Goal: Task Accomplishment & Management: Manage account settings

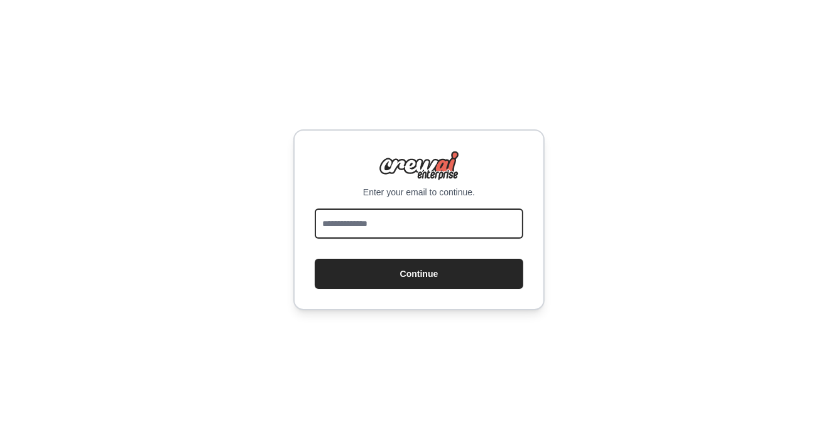
click at [409, 209] on input "email" at bounding box center [419, 224] width 209 height 30
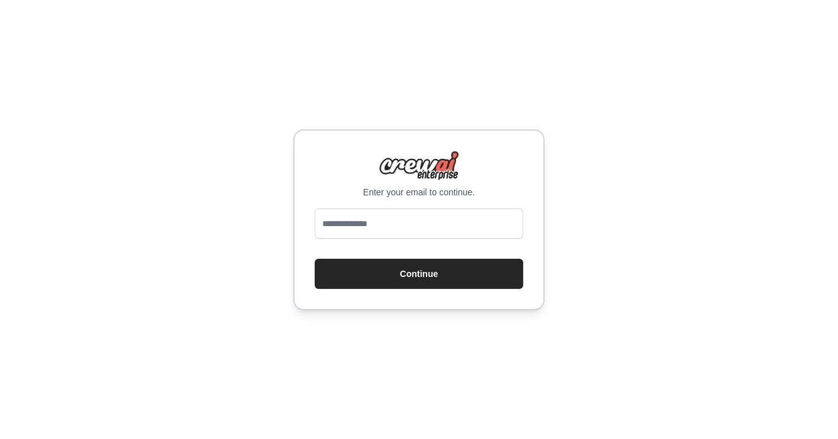
click at [309, 250] on div "Enter your email to continue. Continue" at bounding box center [419, 219] width 251 height 181
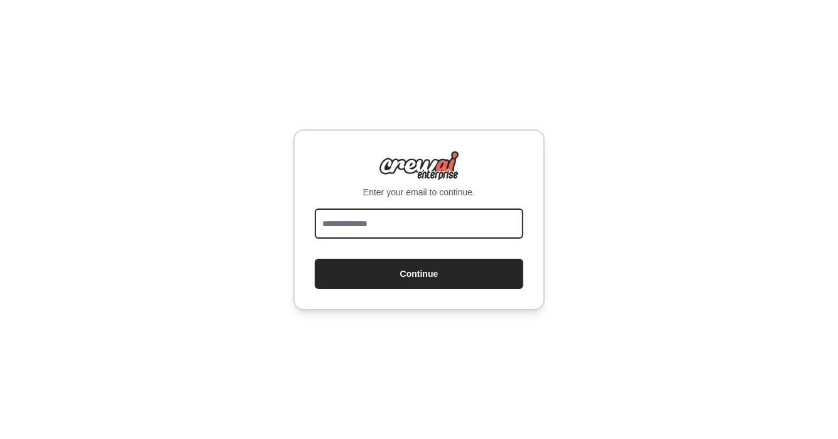
click at [369, 224] on input "email" at bounding box center [419, 224] width 209 height 30
type input "**********"
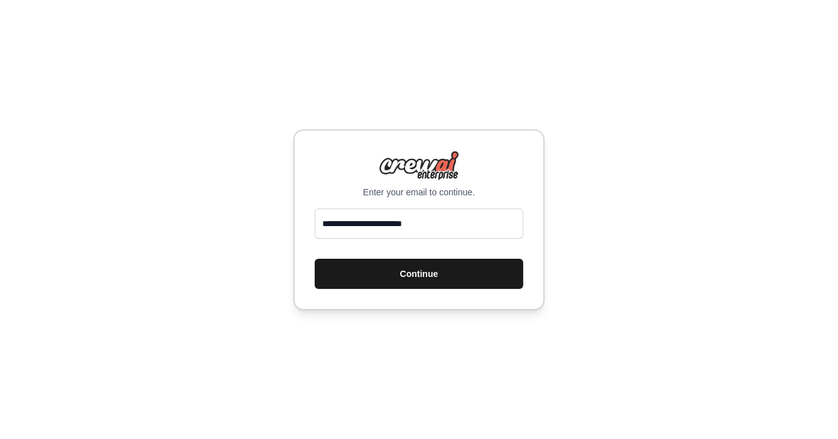
click at [442, 275] on button "Continue" at bounding box center [419, 274] width 209 height 30
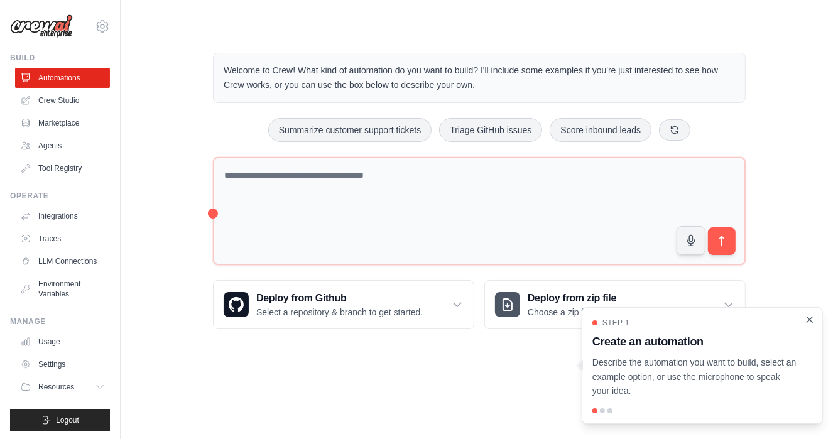
click at [813, 320] on icon "Close walkthrough" at bounding box center [809, 319] width 11 height 11
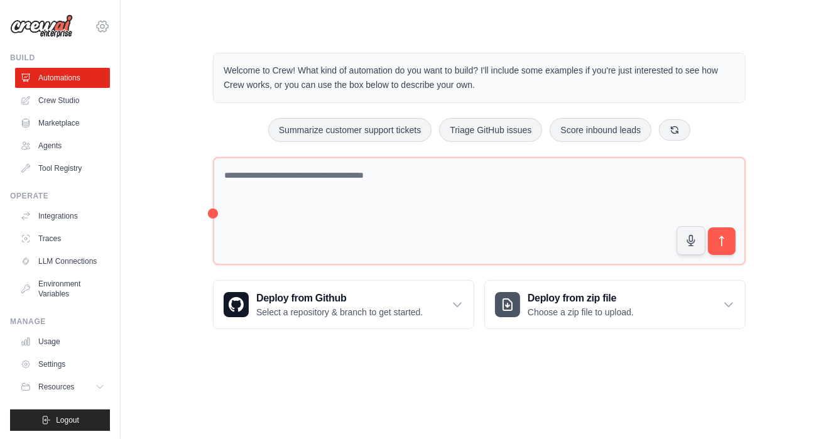
click at [95, 29] on icon at bounding box center [102, 26] width 15 height 15
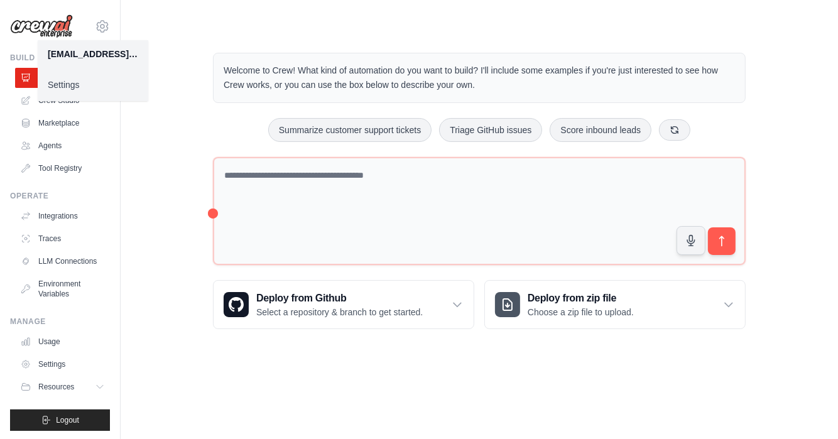
click at [91, 55] on div "amansj23@gmail.com" at bounding box center [93, 54] width 91 height 13
click at [68, 85] on link "Settings" at bounding box center [93, 85] width 111 height 23
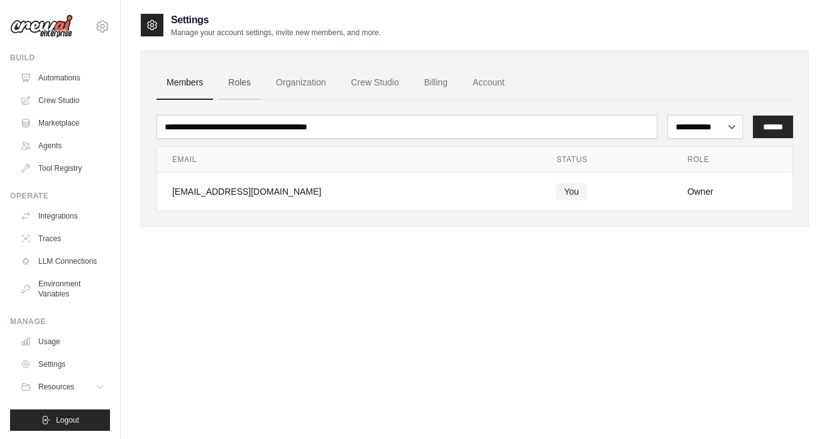
click at [241, 84] on link "Roles" at bounding box center [239, 83] width 43 height 34
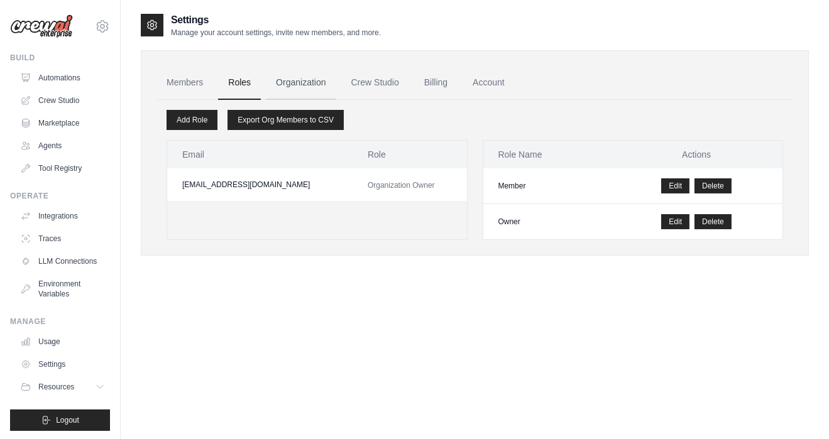
click at [297, 85] on link "Organization" at bounding box center [301, 83] width 70 height 34
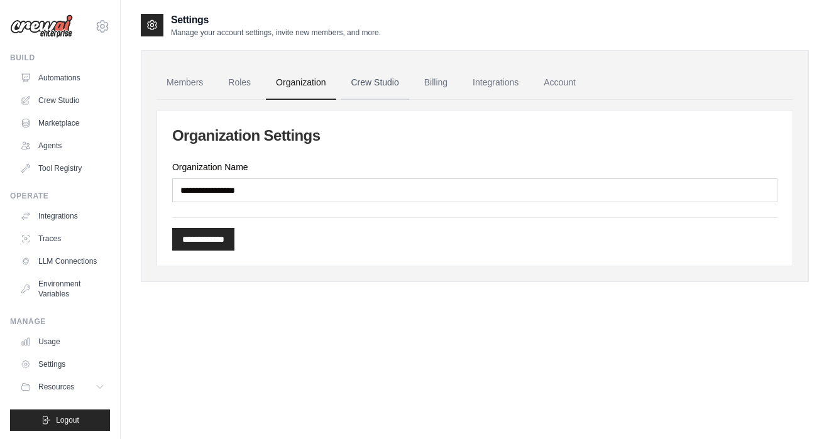
click at [382, 83] on link "Crew Studio" at bounding box center [375, 83] width 68 height 34
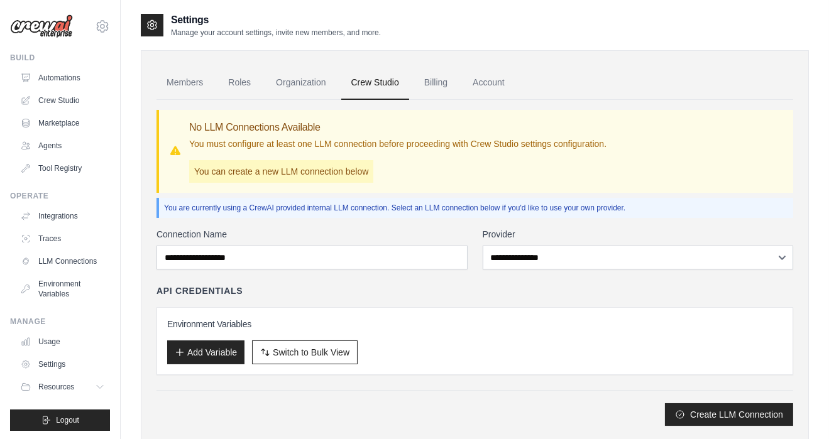
click at [436, 83] on link "Billing" at bounding box center [435, 83] width 43 height 34
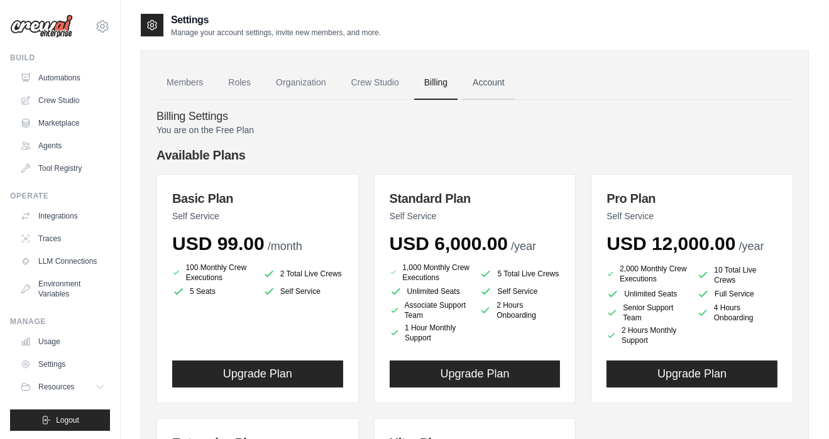
click at [478, 85] on link "Account" at bounding box center [489, 83] width 52 height 34
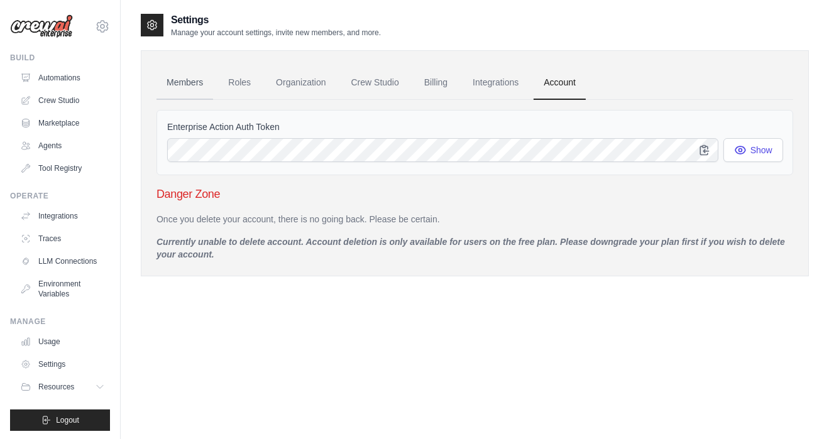
click at [182, 88] on link "Members" at bounding box center [184, 83] width 57 height 34
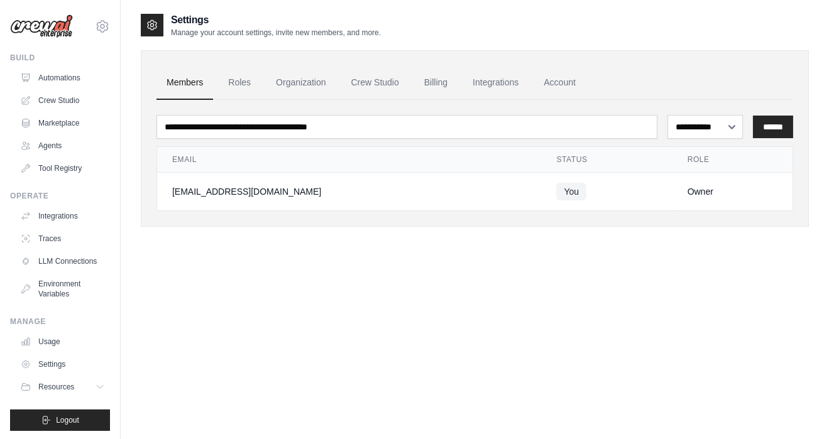
scroll to position [11, 0]
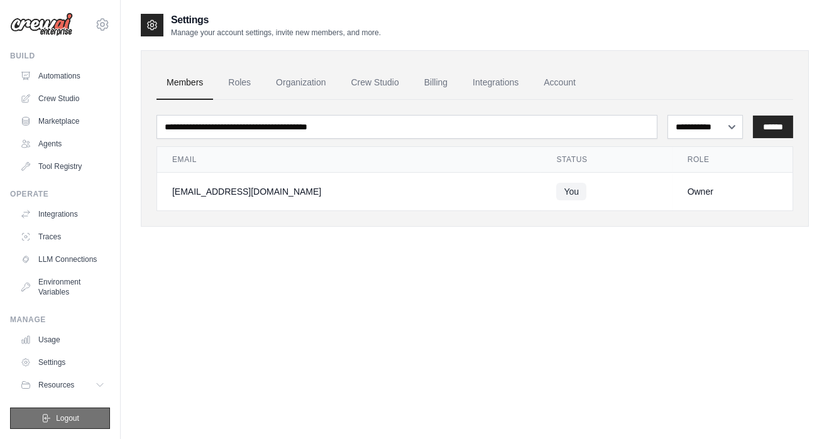
click at [59, 419] on span "Logout" at bounding box center [67, 419] width 23 height 10
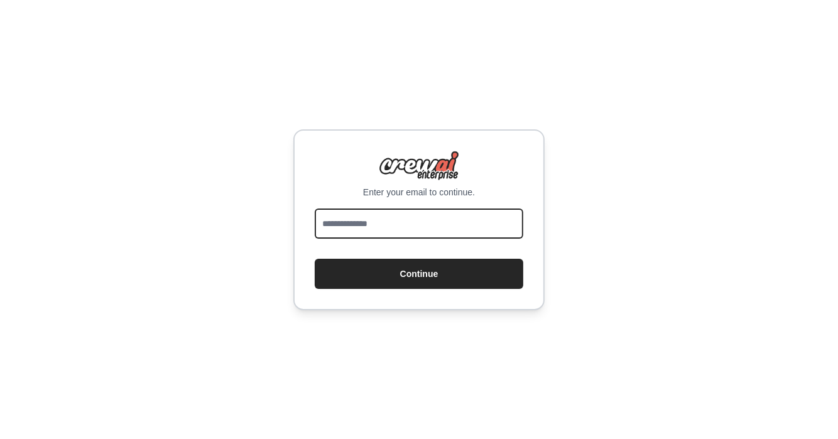
click at [370, 228] on input "email" at bounding box center [419, 224] width 209 height 30
type input "**********"
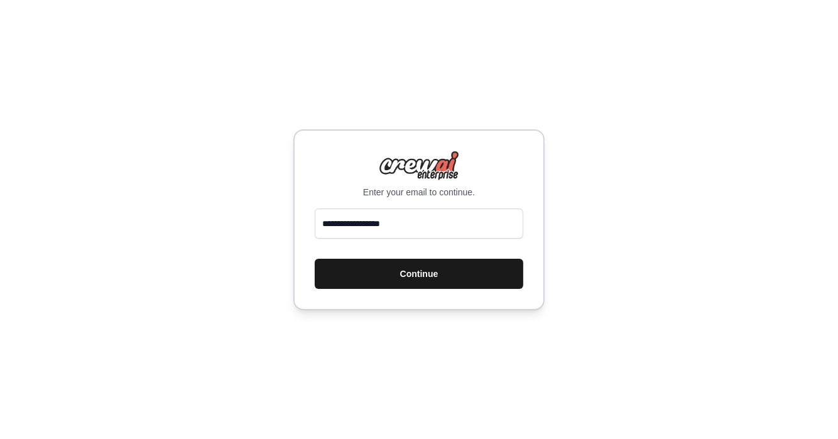
click at [427, 280] on button "Continue" at bounding box center [419, 274] width 209 height 30
